Goal: Task Accomplishment & Management: Use online tool/utility

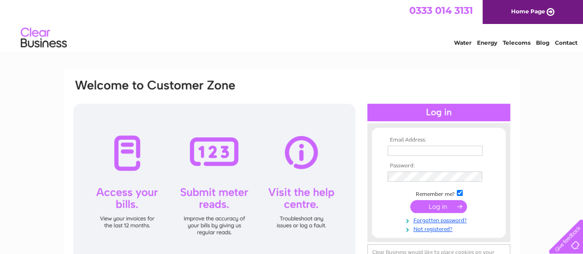
type input "shoptevyne@gmail.com"
click at [436, 206] on input "submit" at bounding box center [438, 206] width 57 height 13
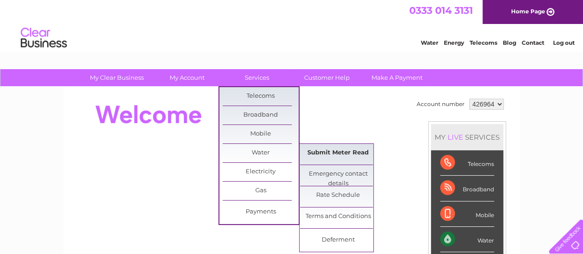
click at [313, 150] on link "Submit Meter Read" at bounding box center [338, 153] width 76 height 18
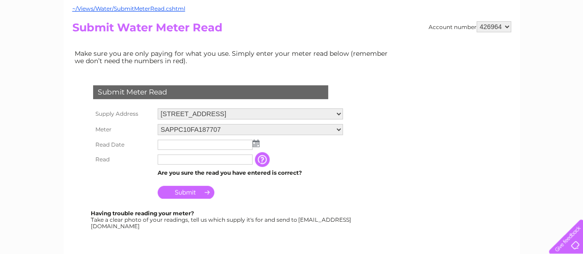
scroll to position [92, 0]
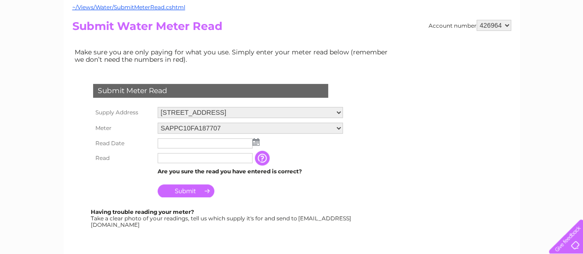
click at [254, 142] on img at bounding box center [255, 141] width 7 height 7
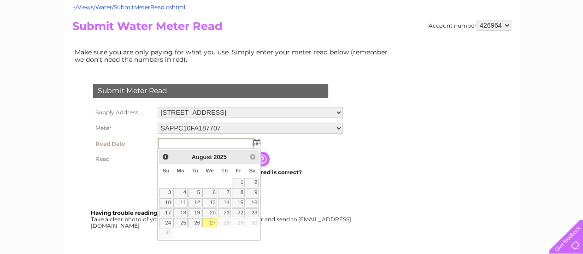
click at [212, 220] on link "27" at bounding box center [209, 222] width 15 height 9
type input "2025/08/27"
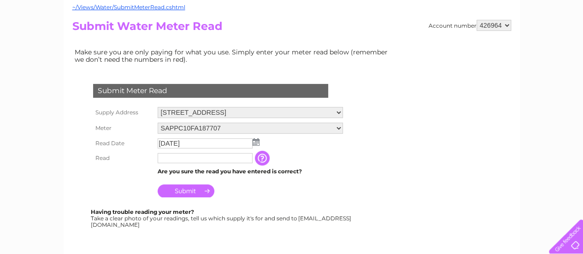
click at [179, 158] on input "text" at bounding box center [205, 158] width 95 height 10
type input "04331"
click at [185, 191] on input "Submit" at bounding box center [186, 191] width 57 height 13
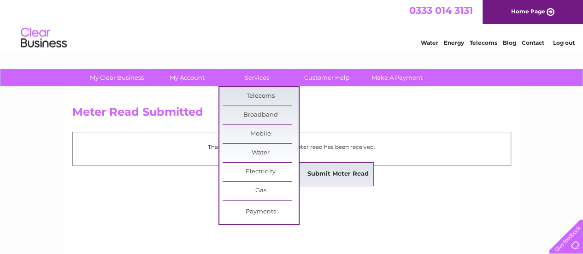
click at [334, 172] on link "Submit Meter Read" at bounding box center [338, 174] width 76 height 18
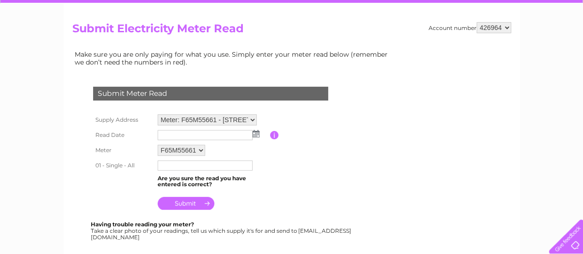
scroll to position [92, 0]
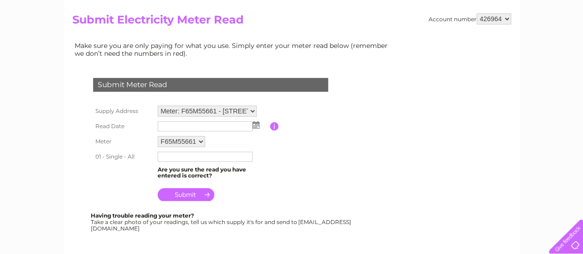
click at [254, 123] on img at bounding box center [255, 124] width 7 height 7
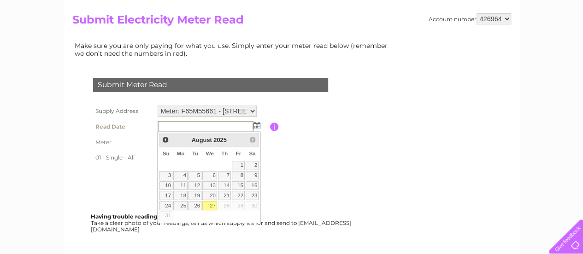
click at [211, 202] on link "27" at bounding box center [209, 205] width 15 height 9
type input "2025/08/27"
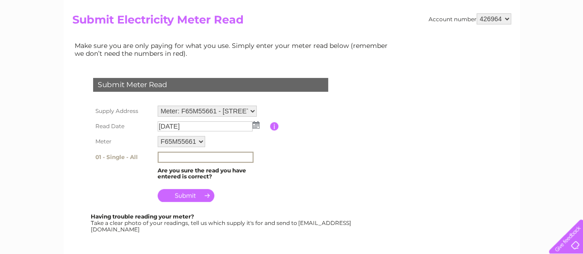
click at [177, 154] on input "text" at bounding box center [206, 157] width 96 height 11
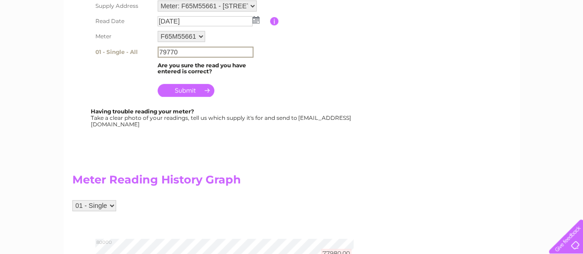
scroll to position [184, 0]
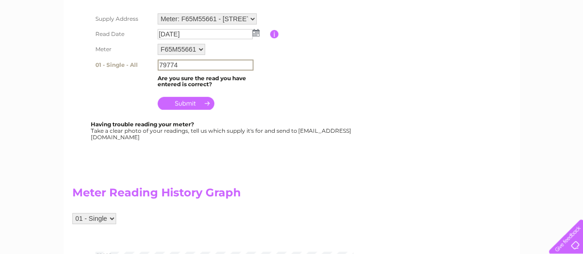
type input "79774"
click at [179, 103] on input "submit" at bounding box center [186, 103] width 57 height 13
